Goal: Register for event/course

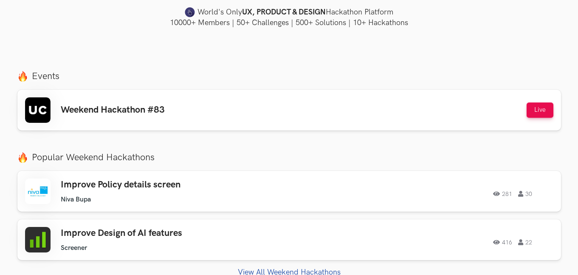
scroll to position [263, 0]
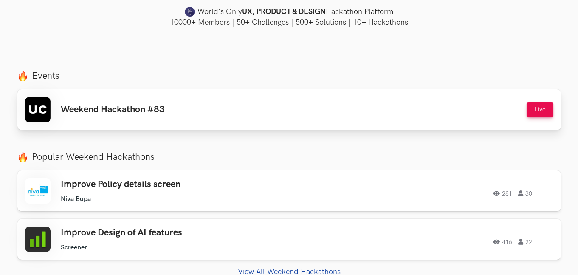
click at [239, 112] on div "Weekend Hackathon #83 Live" at bounding box center [289, 110] width 529 height 26
click at [241, 107] on div "Weekend Hackathon #83 Live" at bounding box center [289, 110] width 529 height 26
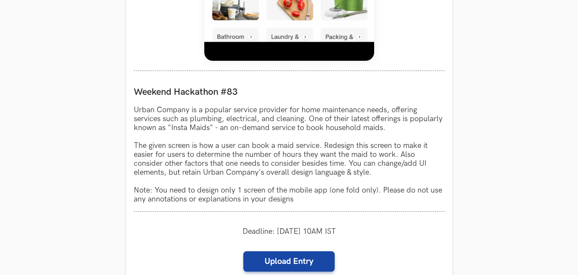
scroll to position [769, 0]
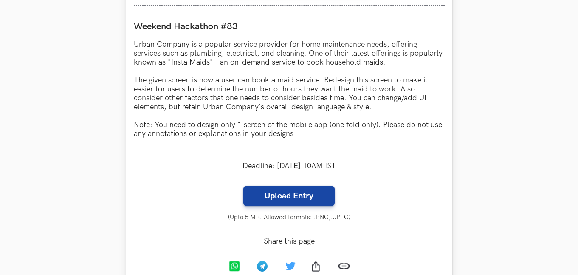
click at [232, 45] on p "Urban Company is a popular service provider for home maintenance needs, offerin…" at bounding box center [289, 89] width 311 height 98
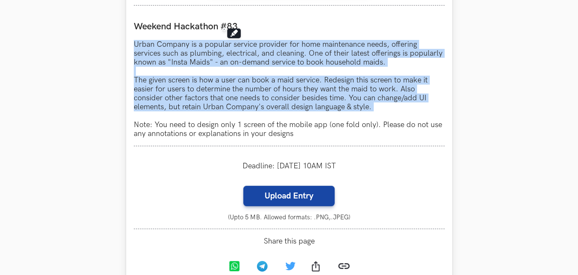
drag, startPoint x: 232, startPoint y: 45, endPoint x: 241, endPoint y: 85, distance: 41.5
click at [241, 85] on p "Urban Company is a popular service provider for home maintenance needs, offerin…" at bounding box center [289, 89] width 311 height 98
copy p "Urban Company is a popular service provider for home maintenance needs, offerin…"
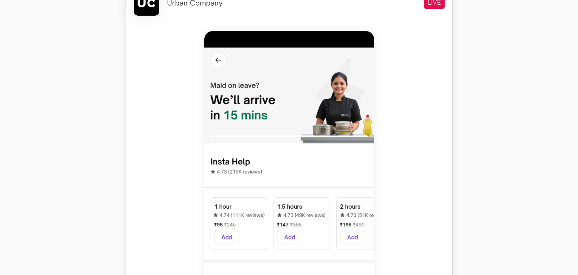
scroll to position [374, 0]
